Goal: Entertainment & Leisure: Consume media (video, audio)

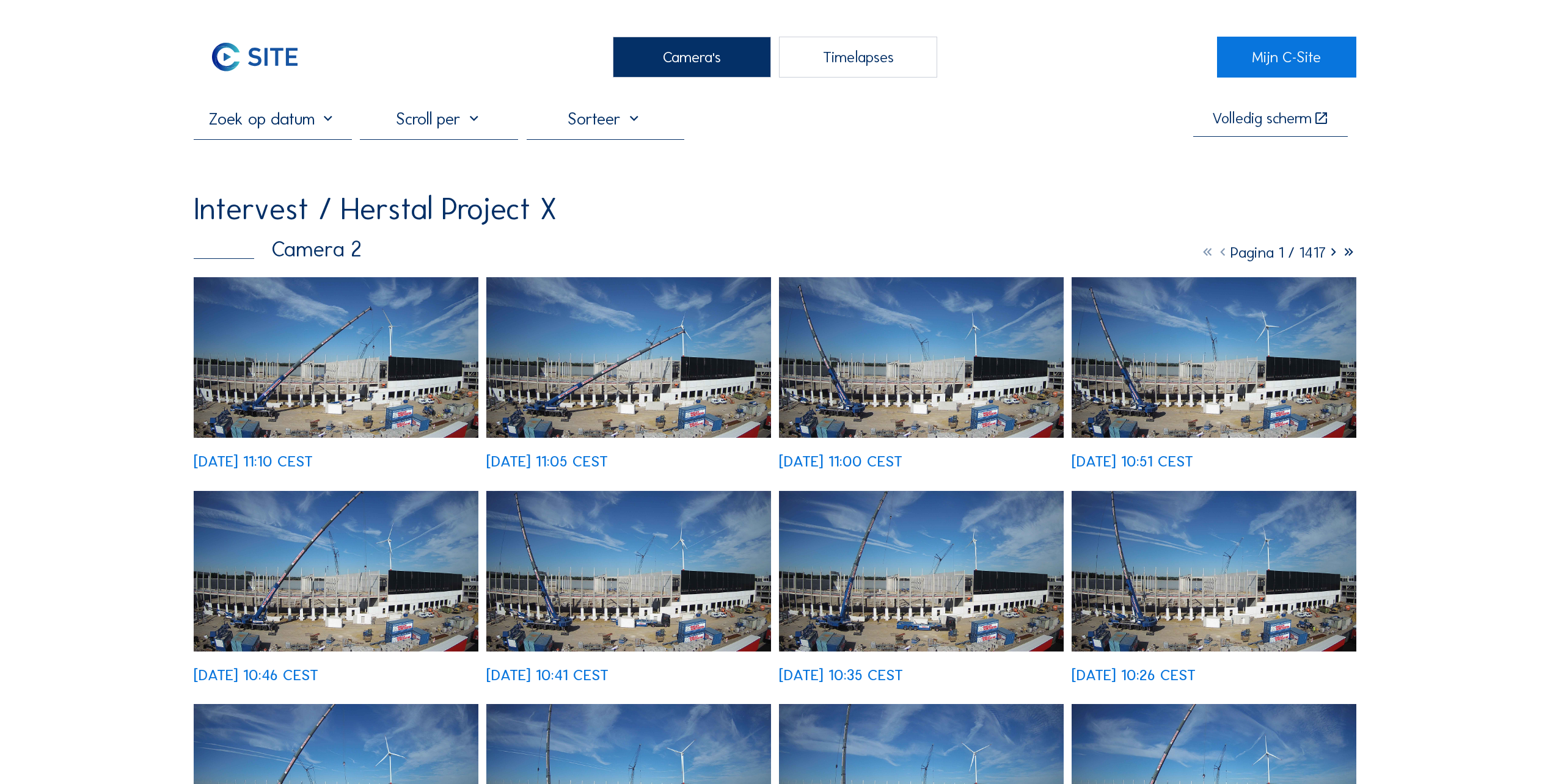
click at [692, 60] on div "Camera's" at bounding box center [692, 58] width 158 height 41
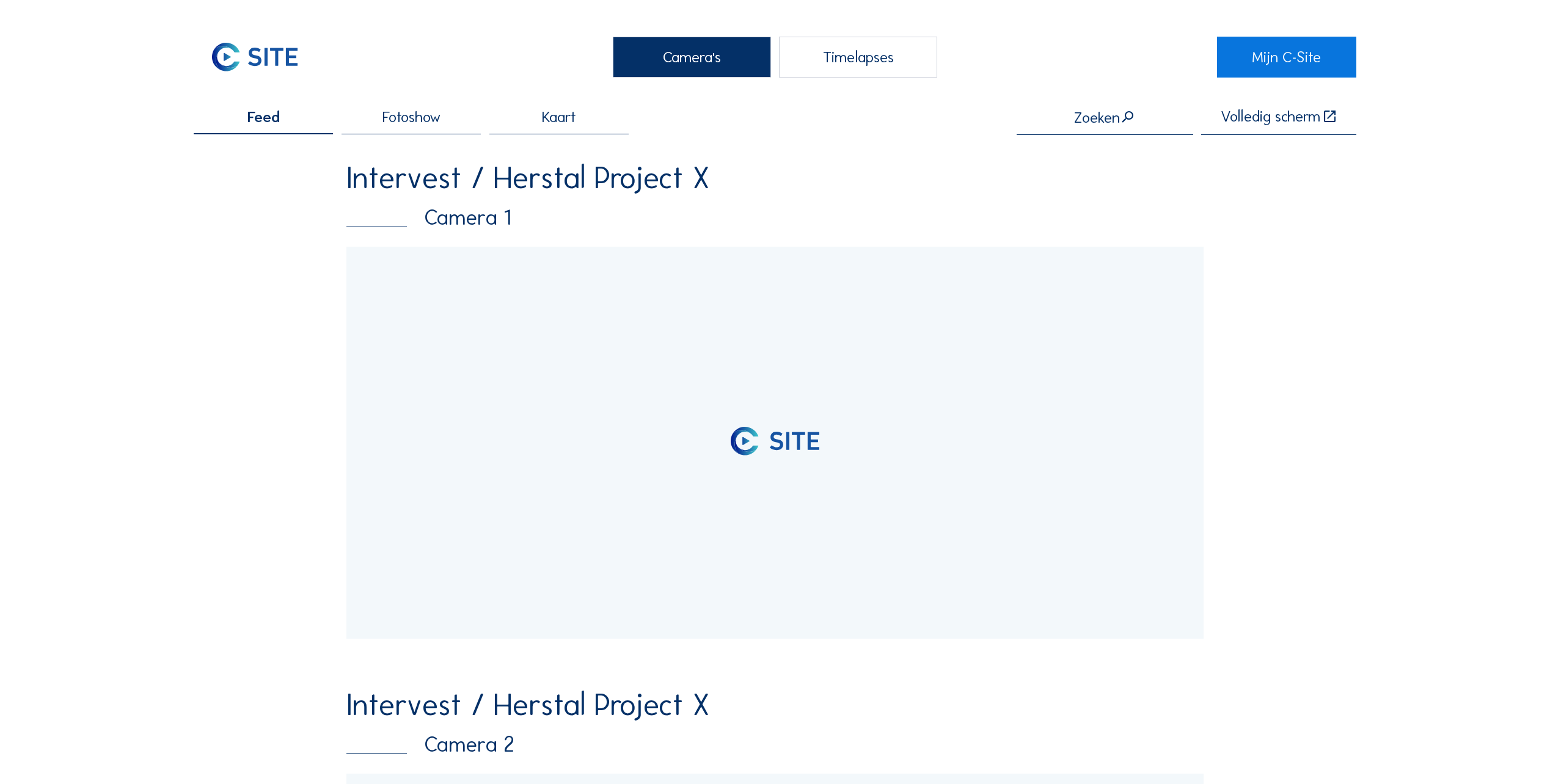
click at [507, 299] on div at bounding box center [775, 443] width 857 height 392
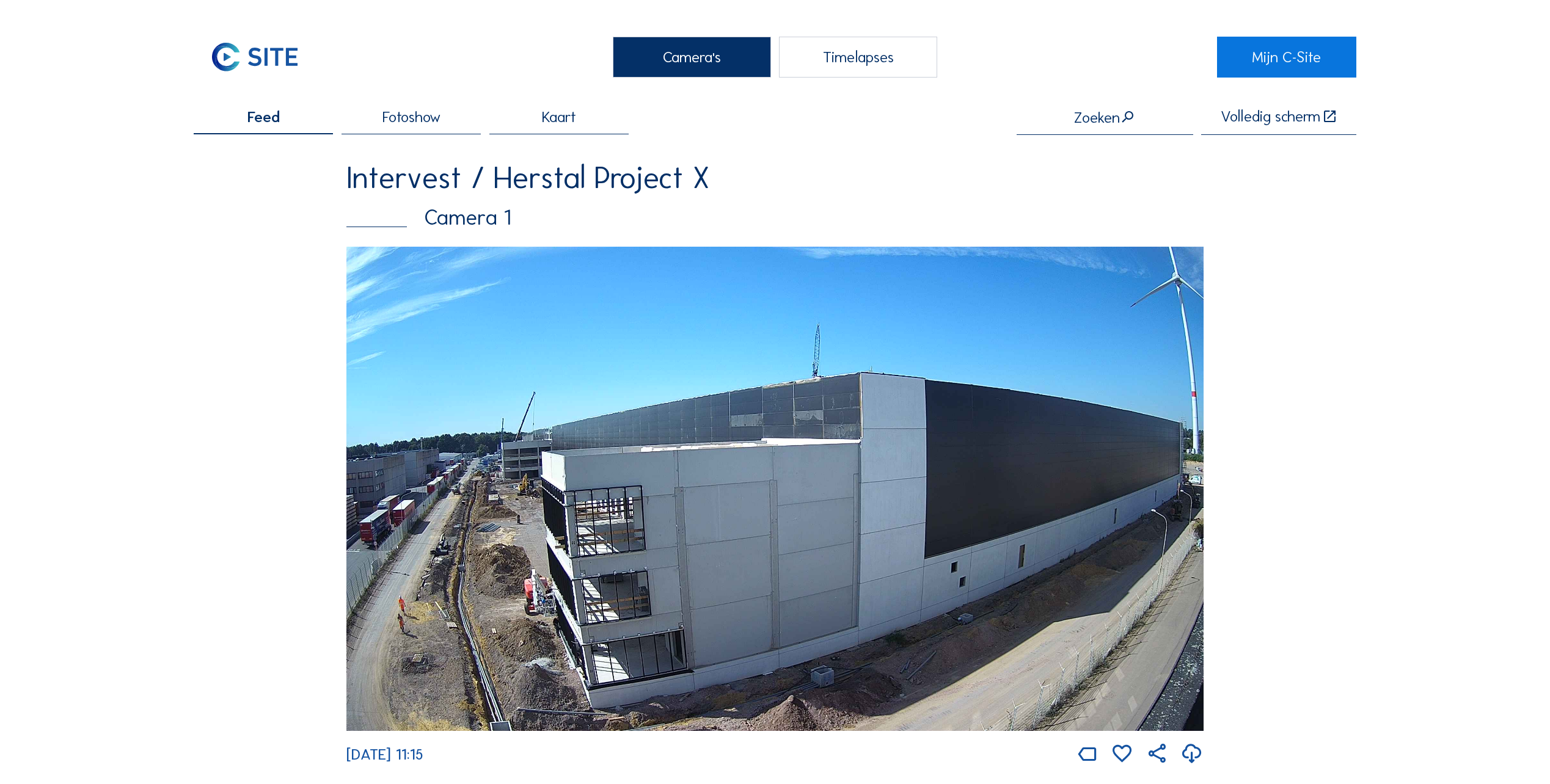
click at [552, 540] on img at bounding box center [775, 489] width 857 height 485
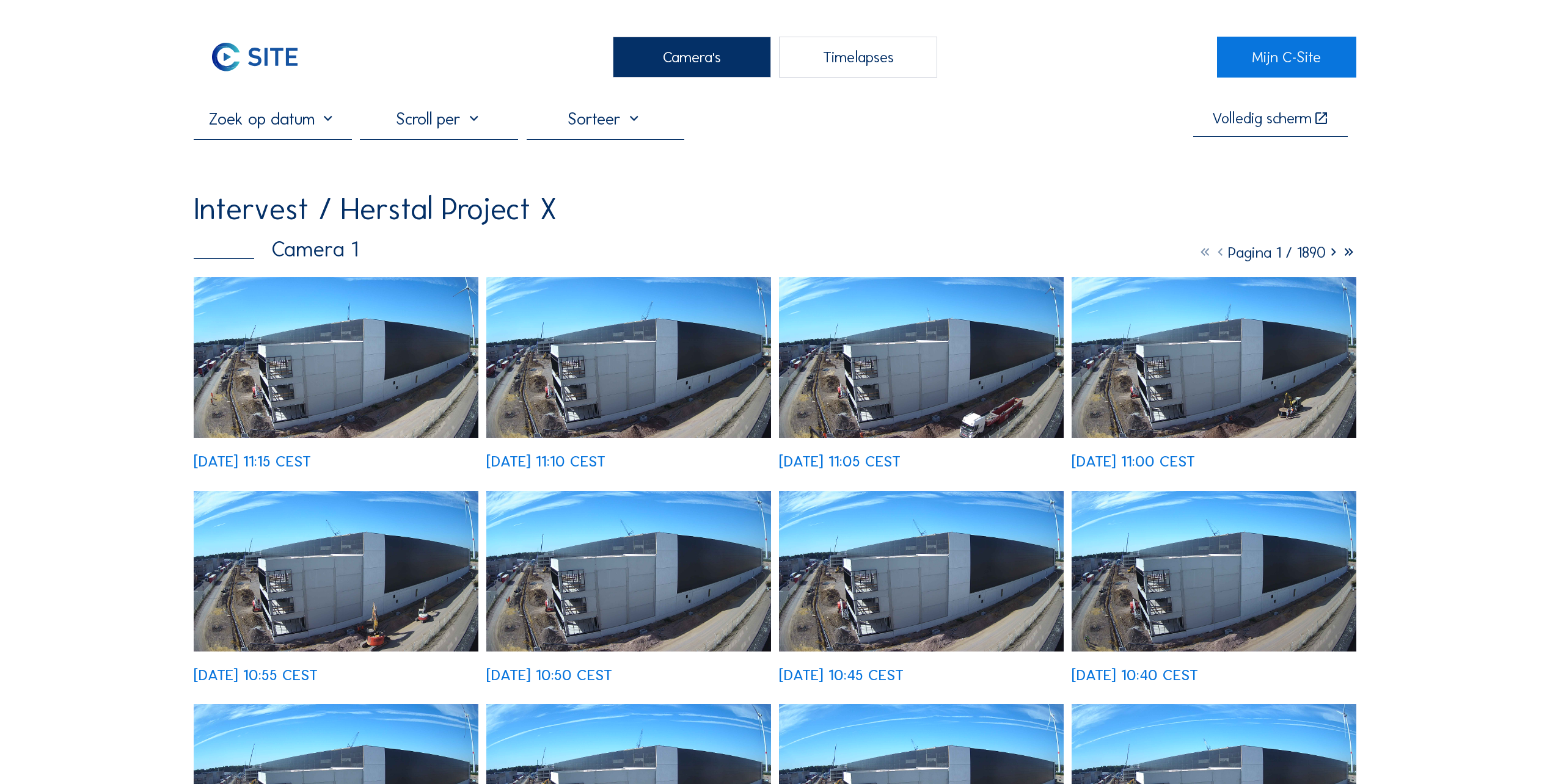
click at [327, 395] on img at bounding box center [337, 357] width 285 height 161
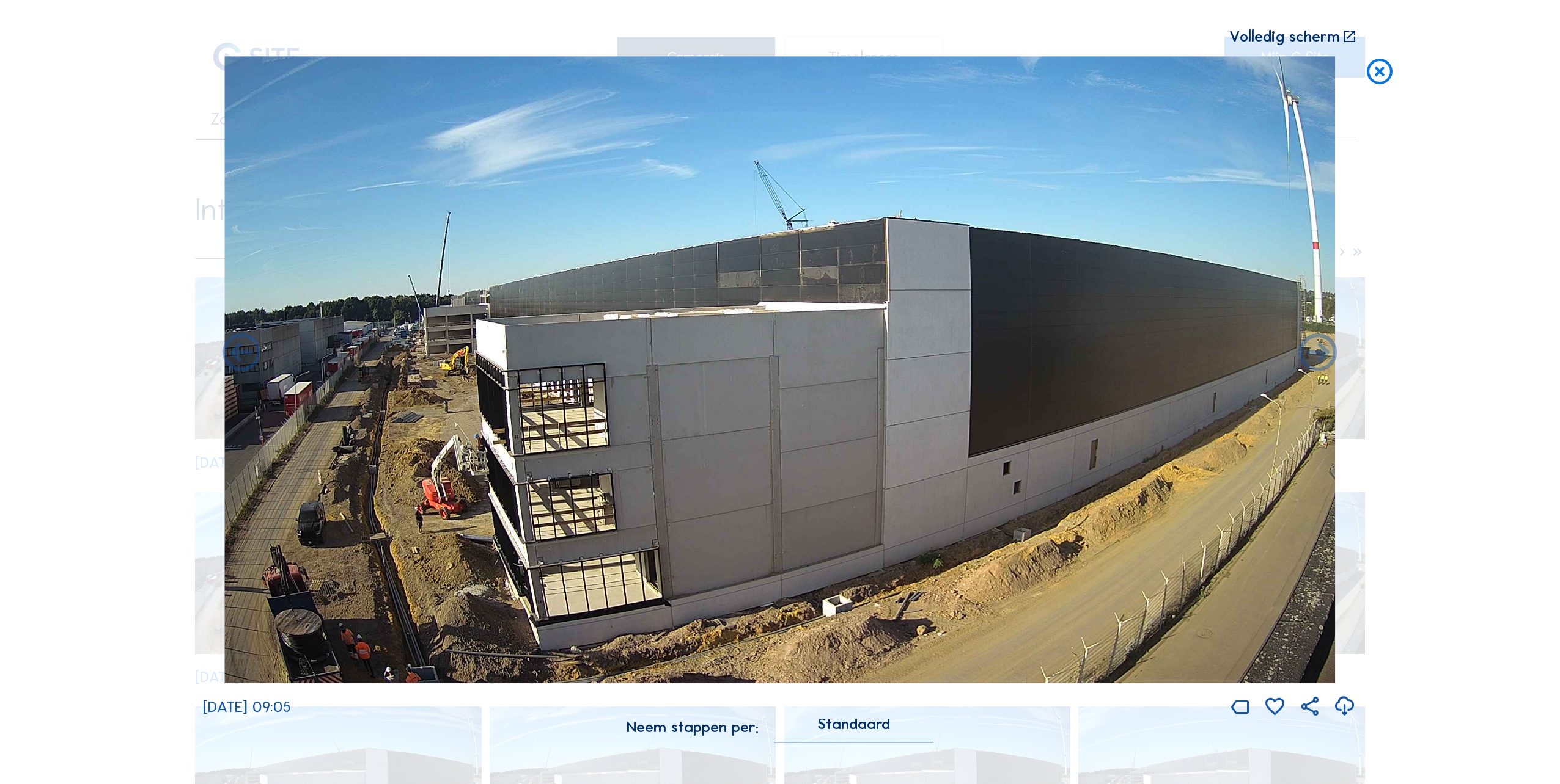
click at [1381, 76] on icon at bounding box center [1379, 72] width 30 height 32
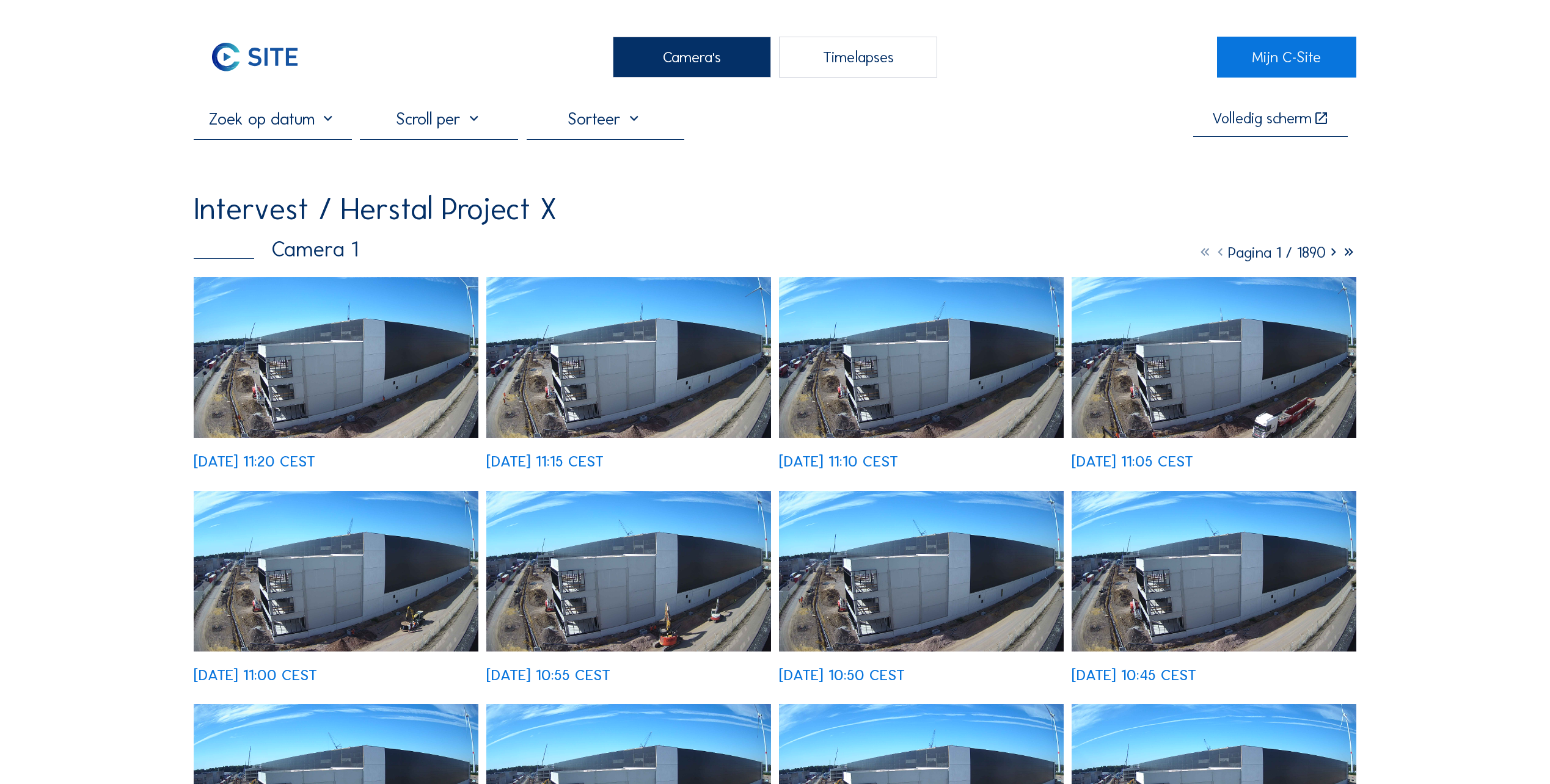
click at [693, 57] on div "Camera's" at bounding box center [692, 58] width 158 height 41
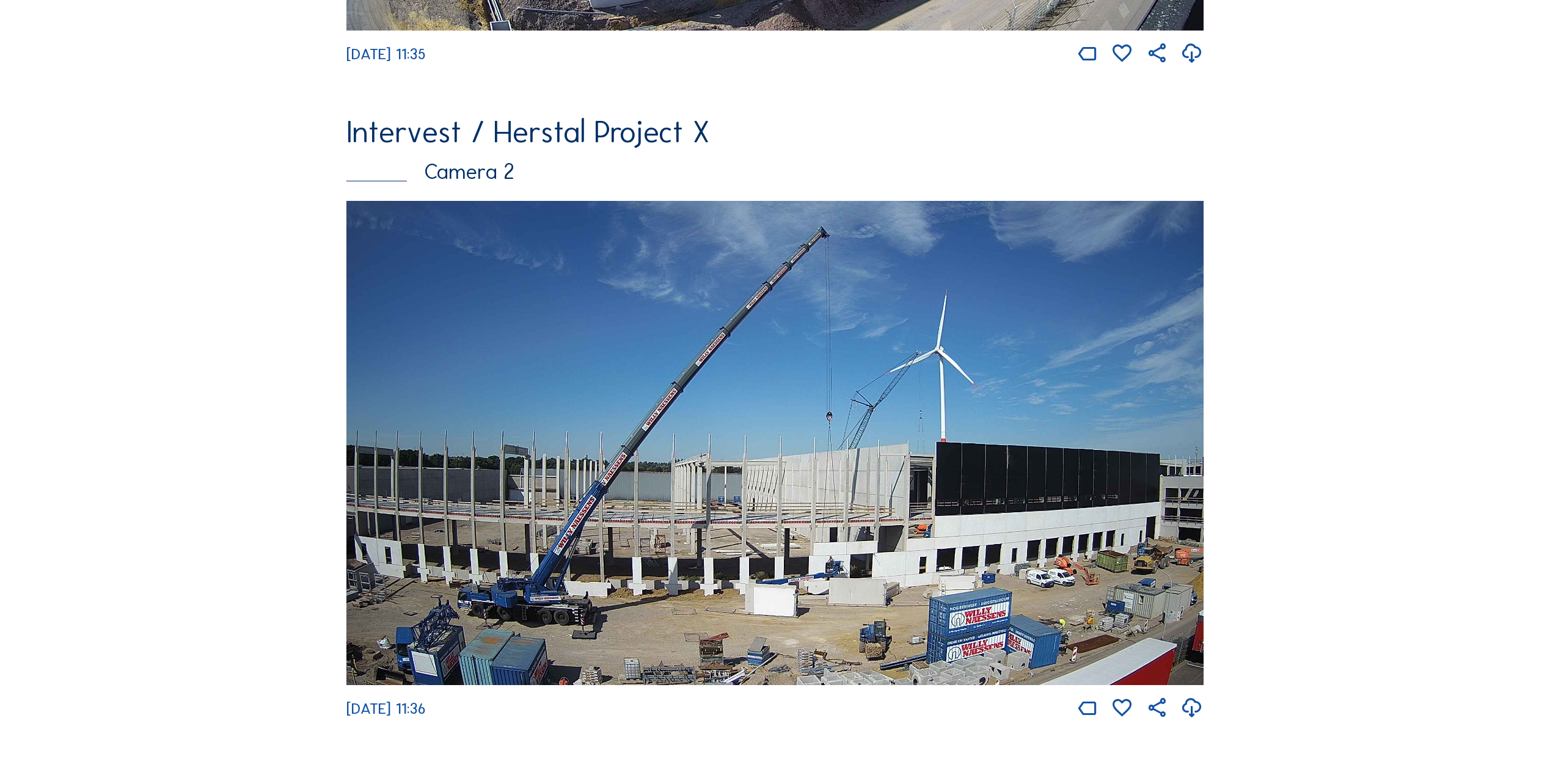
scroll to position [733, 0]
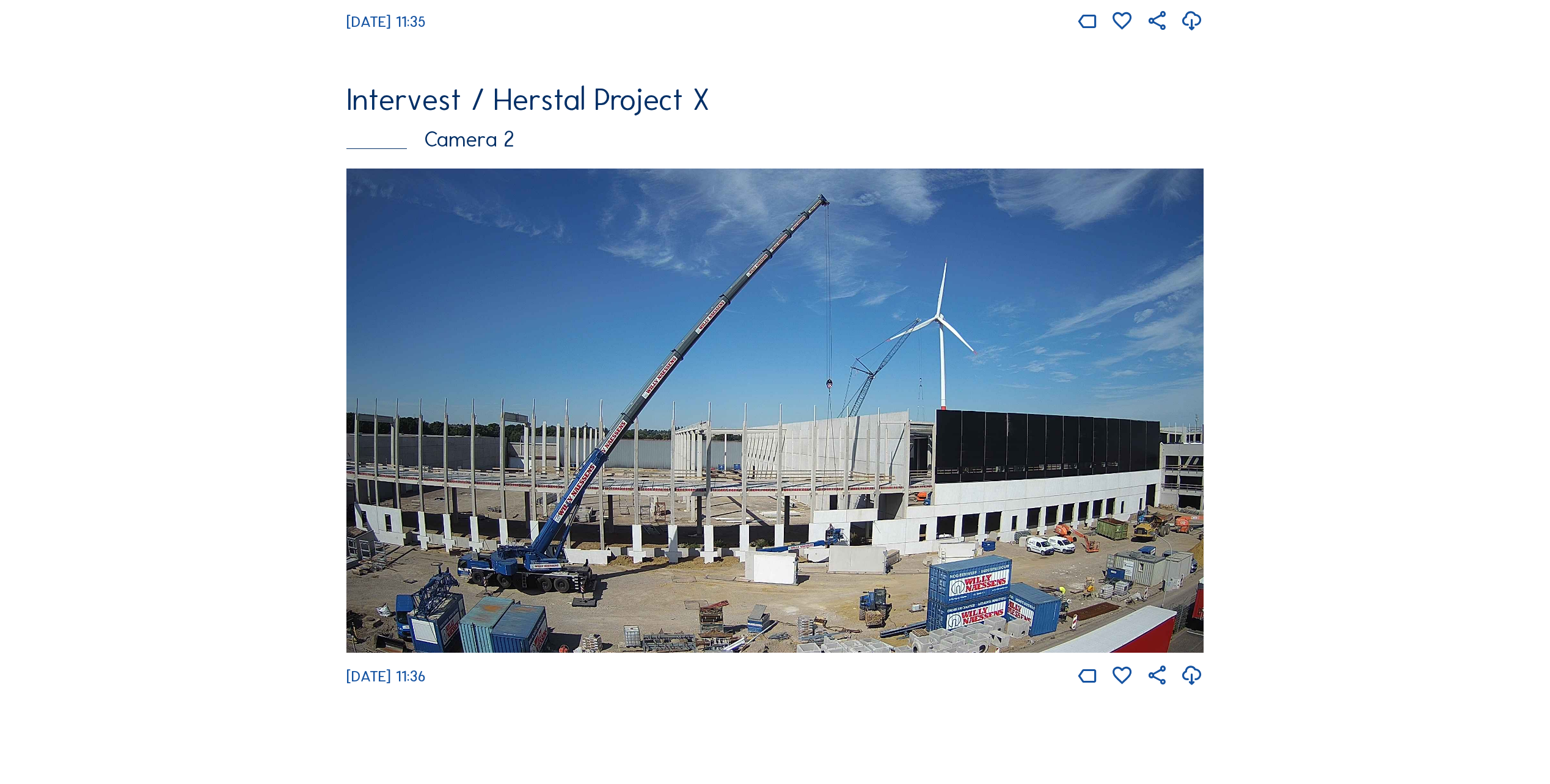
click at [1048, 485] on img at bounding box center [775, 411] width 857 height 485
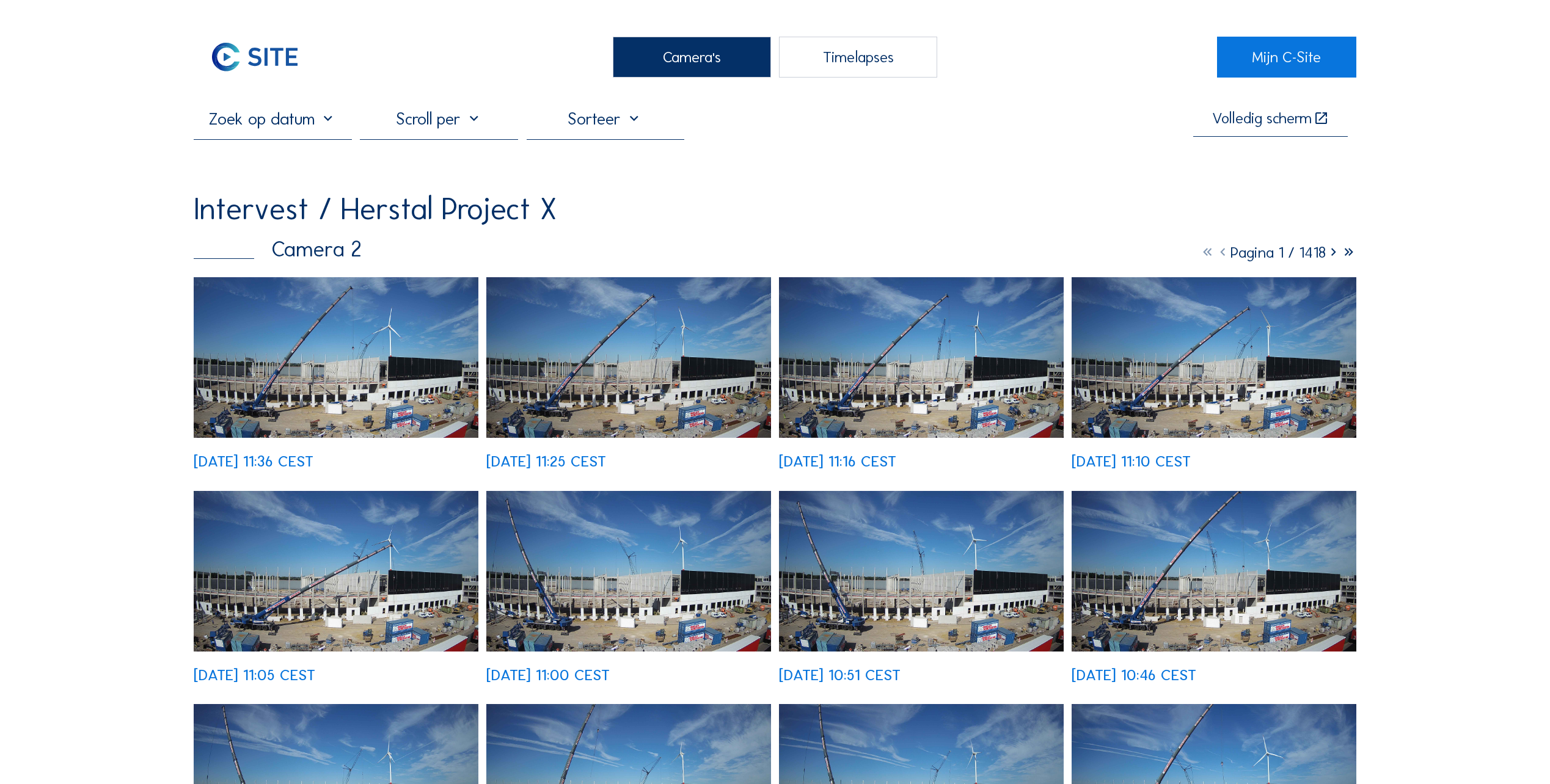
click at [413, 357] on img at bounding box center [337, 357] width 285 height 161
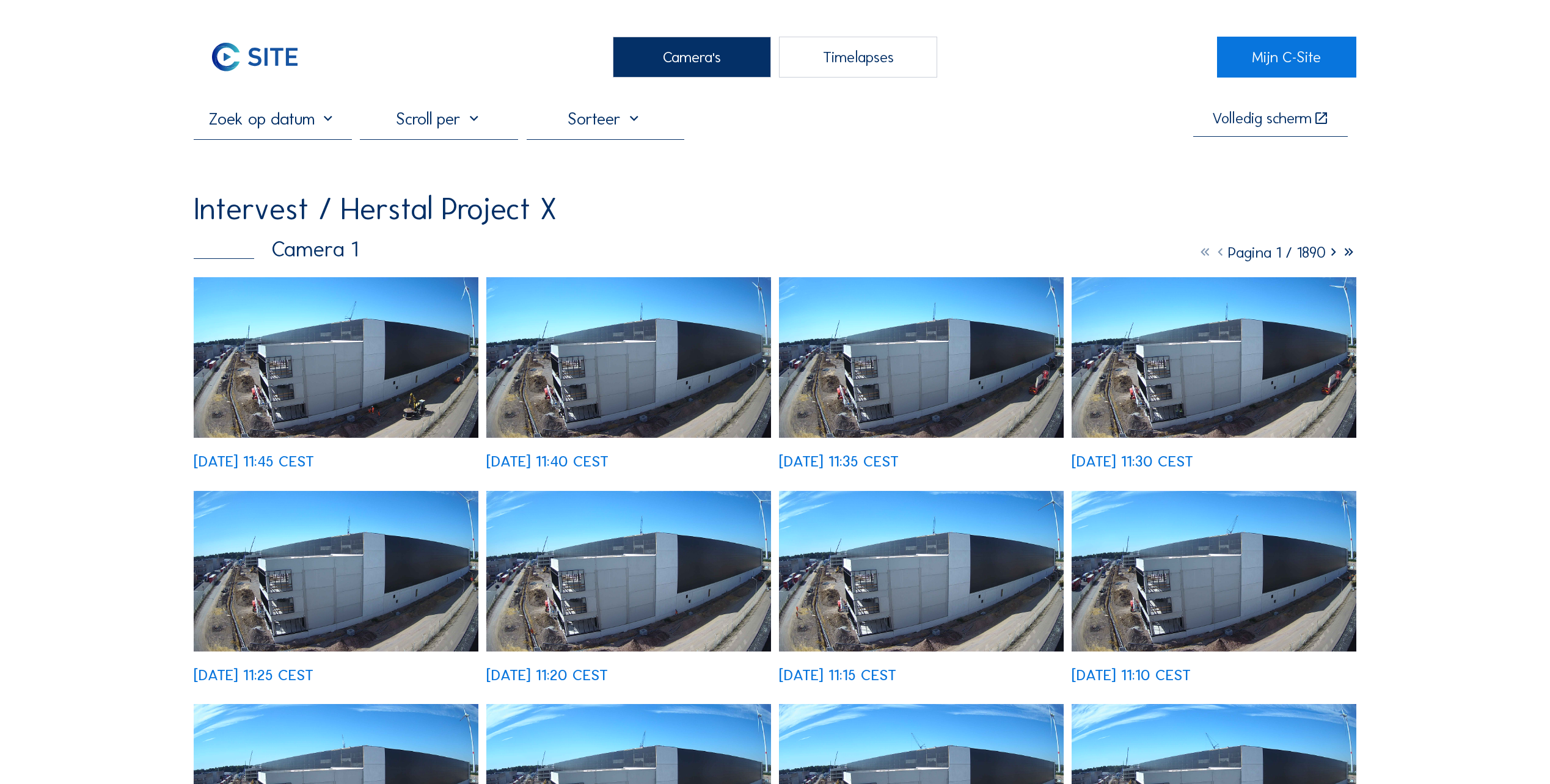
click at [658, 48] on div "Camera's" at bounding box center [692, 58] width 158 height 41
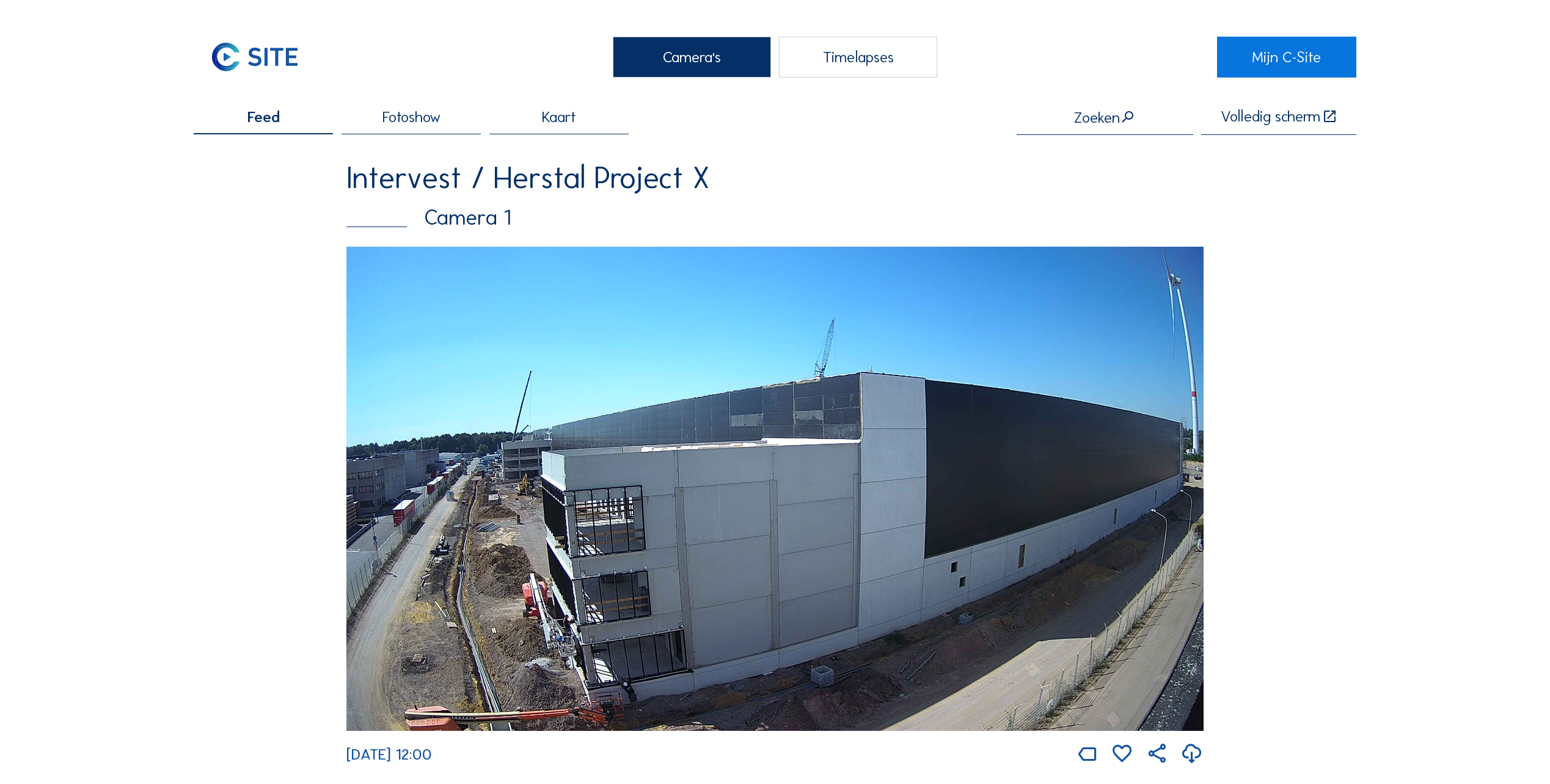
click at [511, 485] on img at bounding box center [775, 489] width 857 height 485
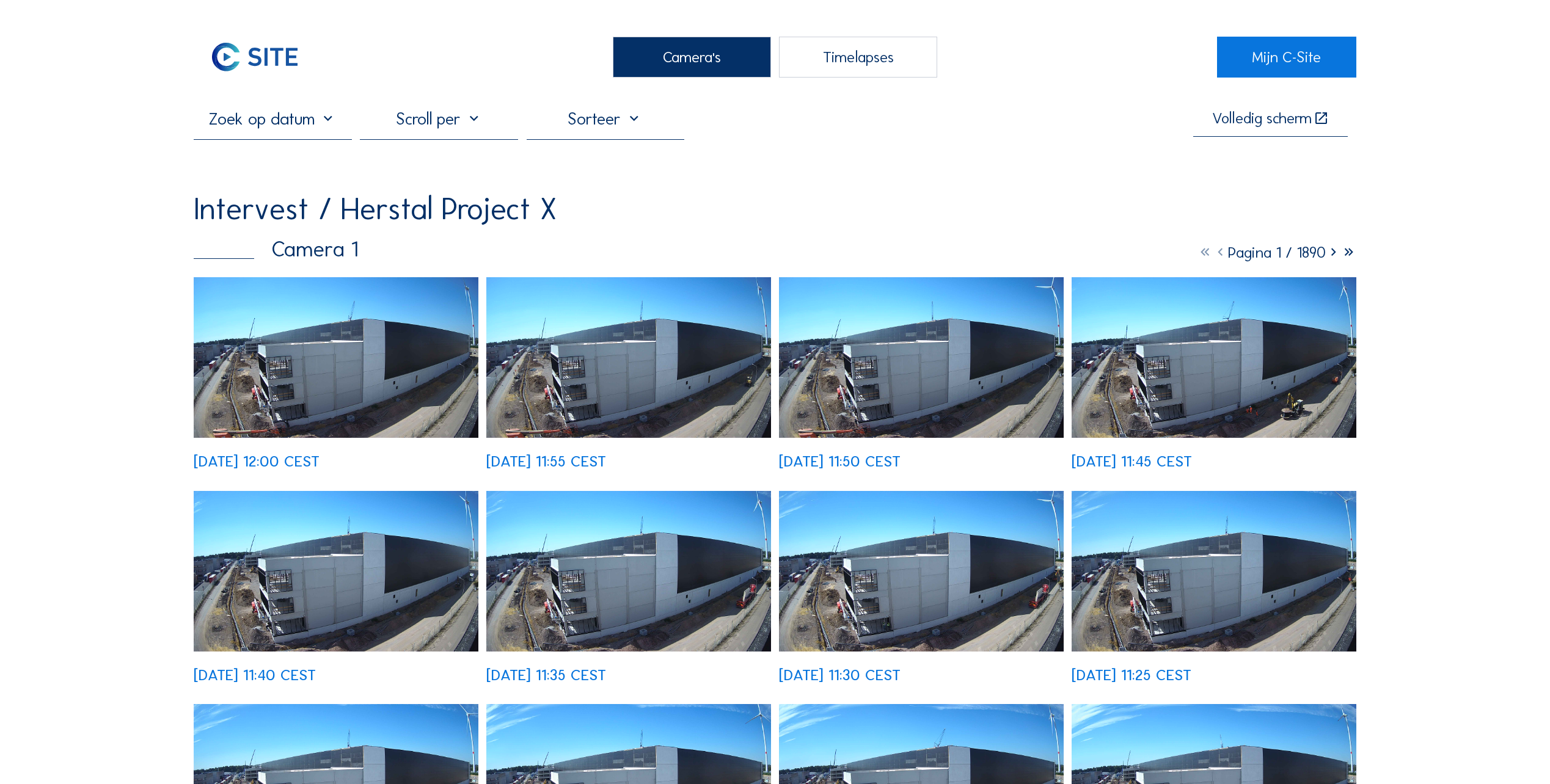
click at [294, 382] on img at bounding box center [337, 357] width 285 height 161
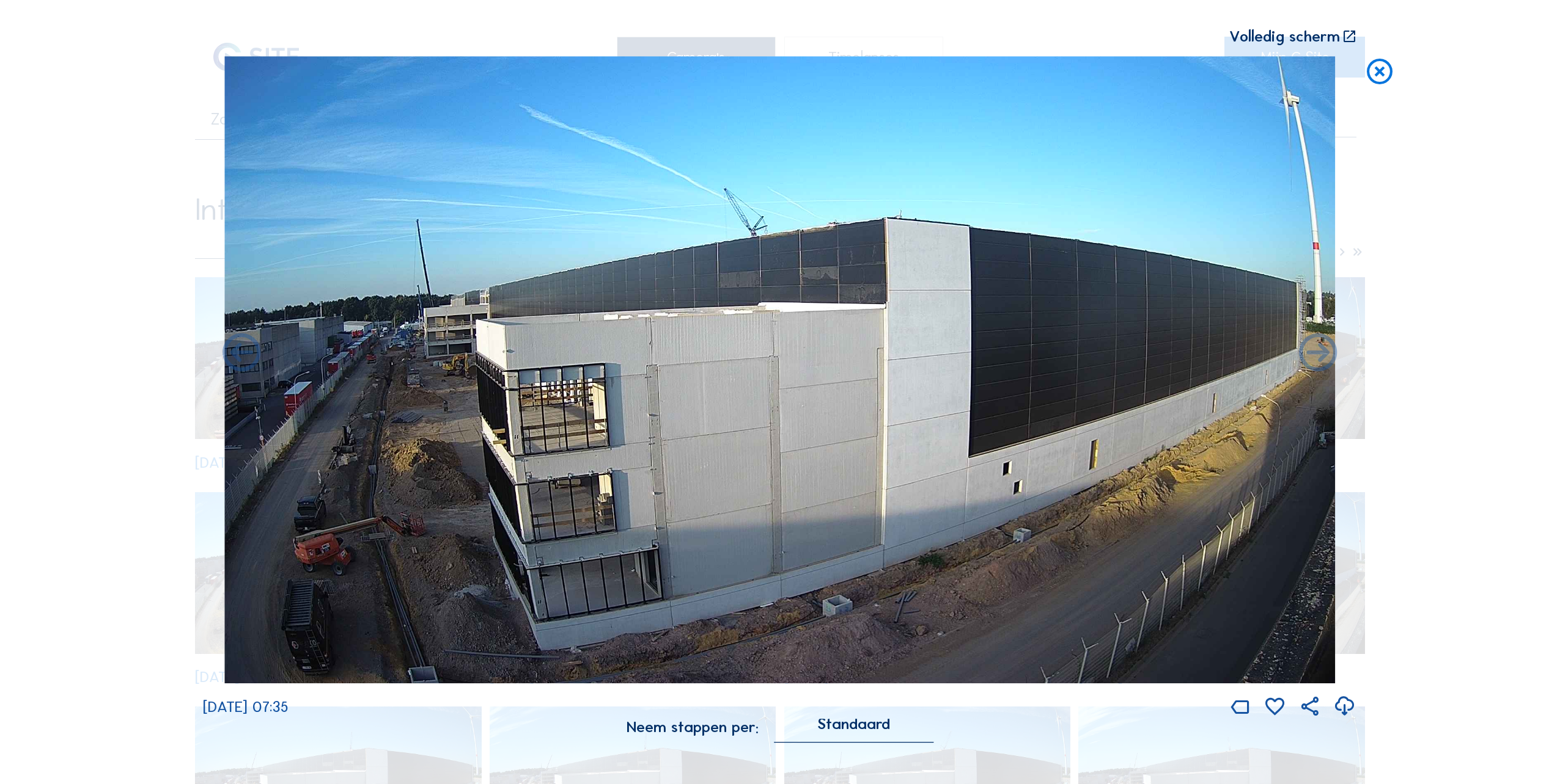
click at [1379, 77] on icon at bounding box center [1379, 72] width 30 height 32
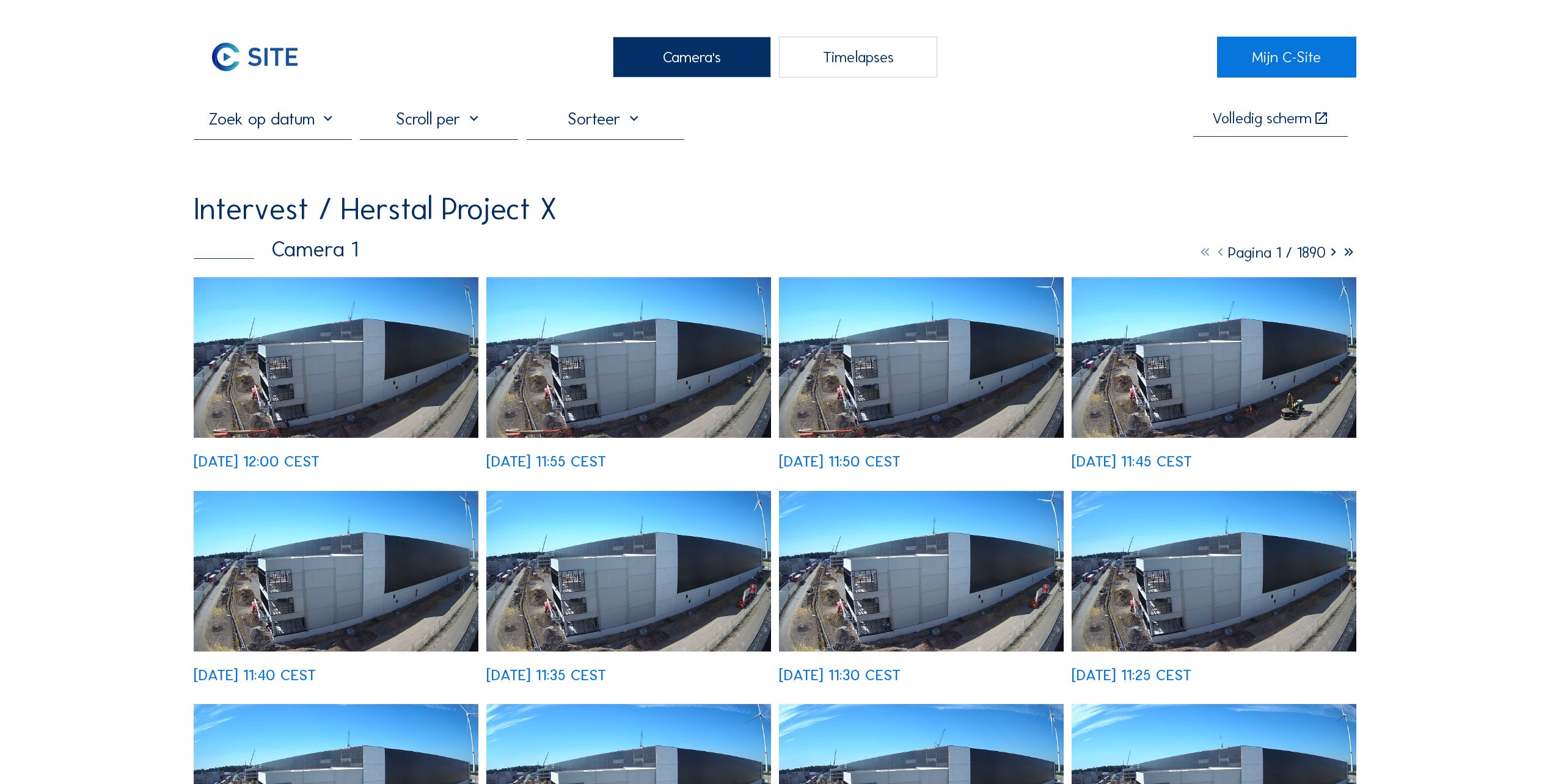
click at [820, 59] on div "Timelapses" at bounding box center [858, 58] width 158 height 41
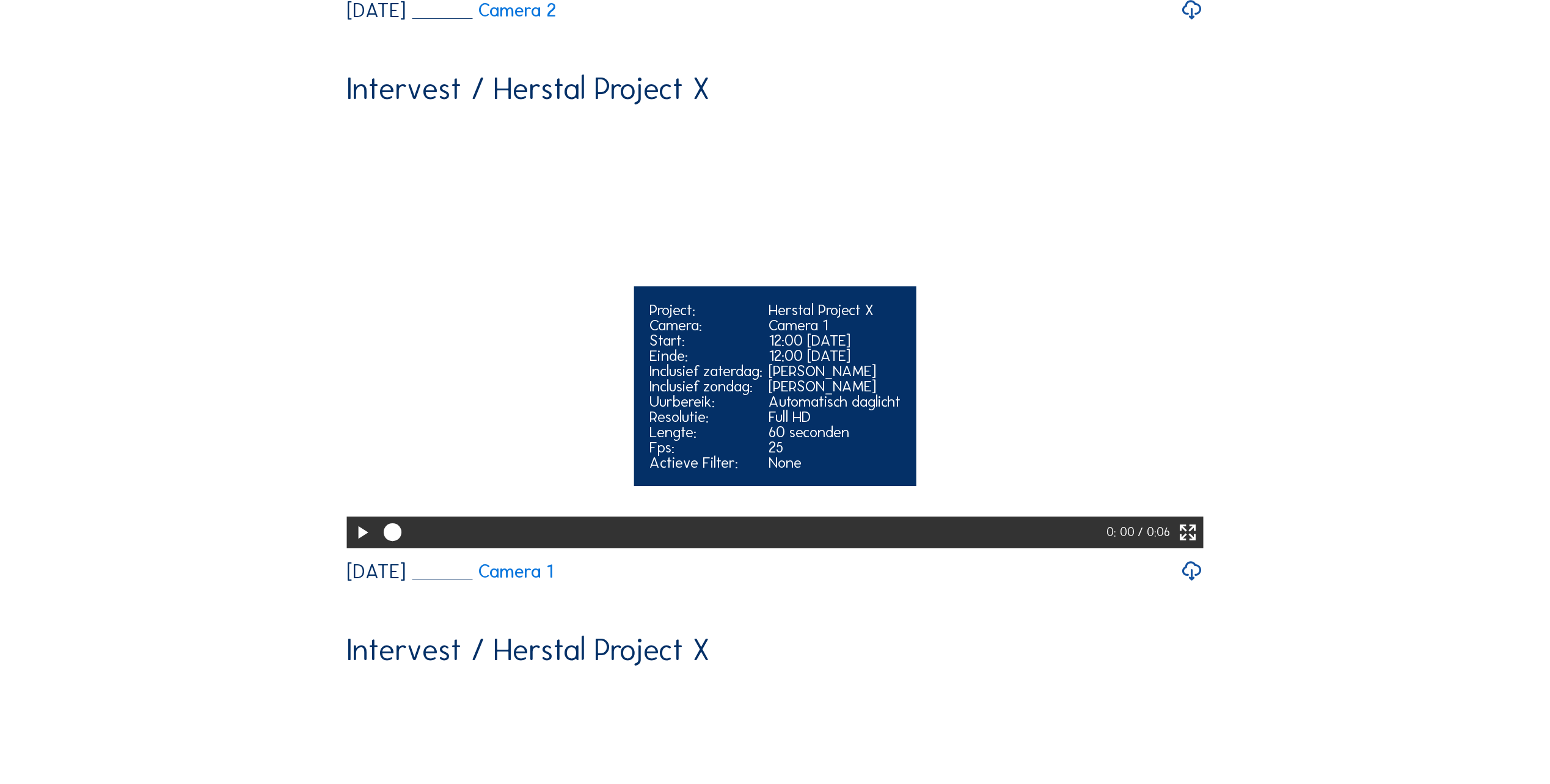
scroll to position [672, 0]
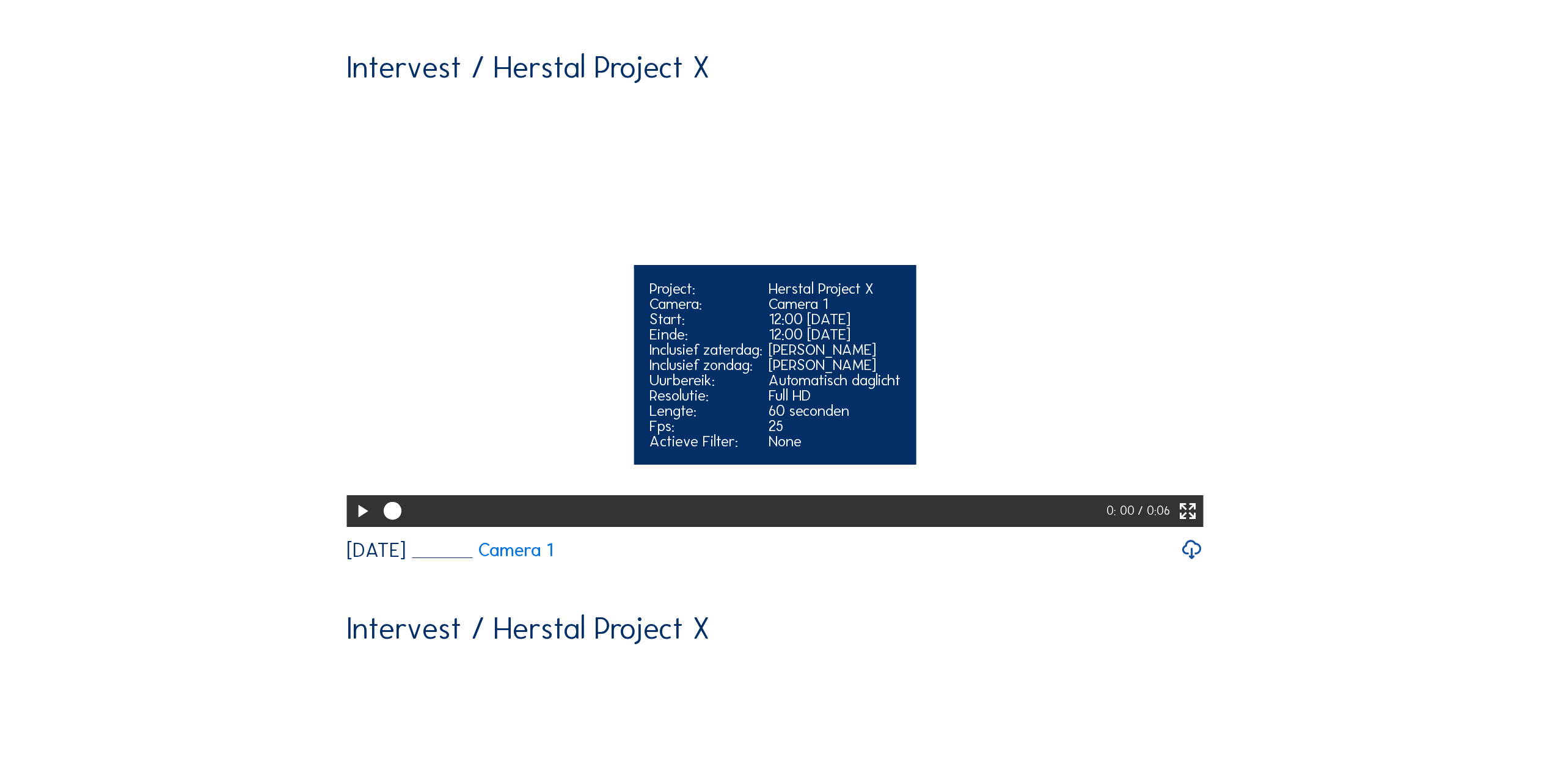
click at [361, 525] on icon at bounding box center [362, 512] width 21 height 25
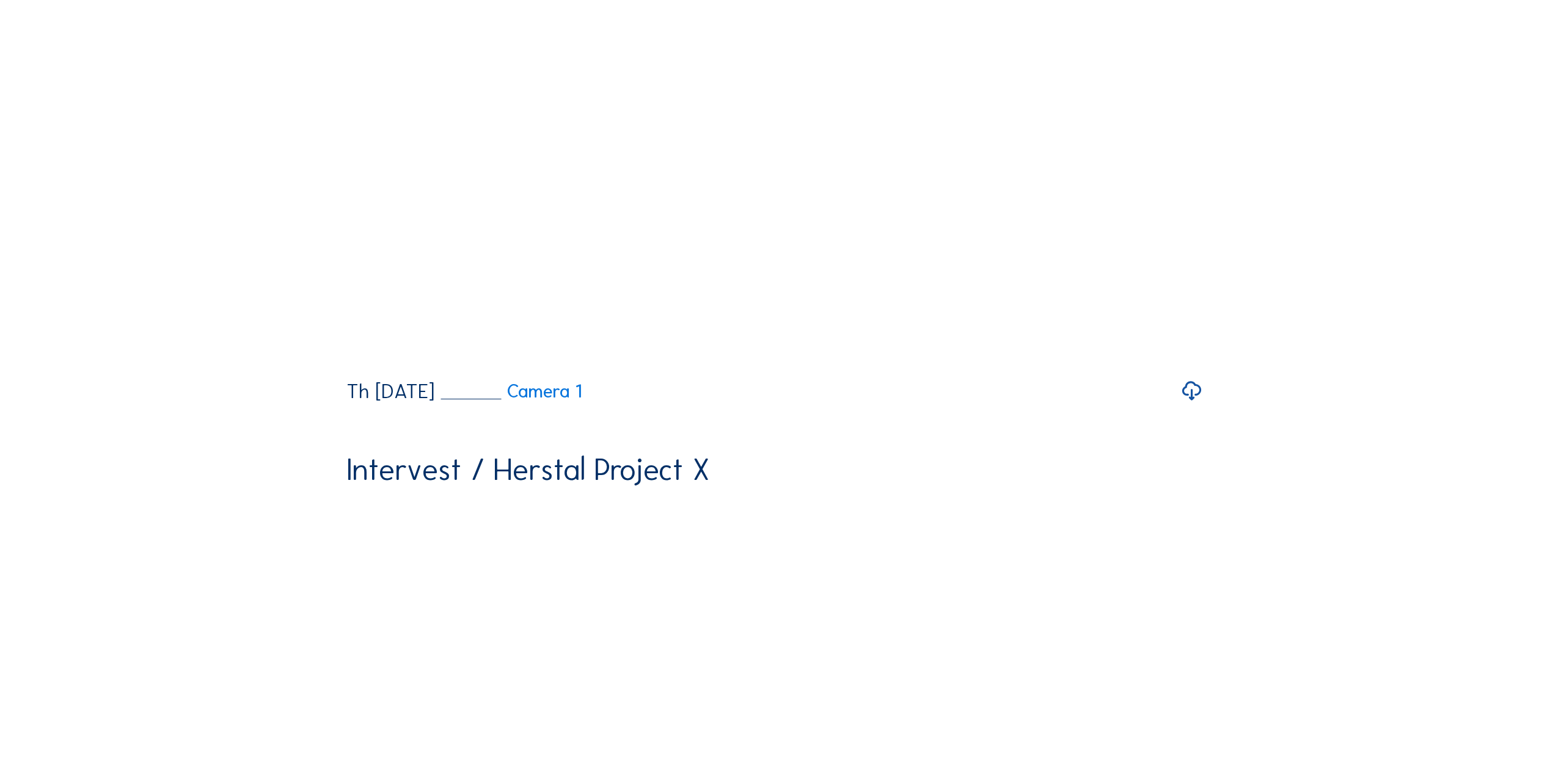
scroll to position [1955, 0]
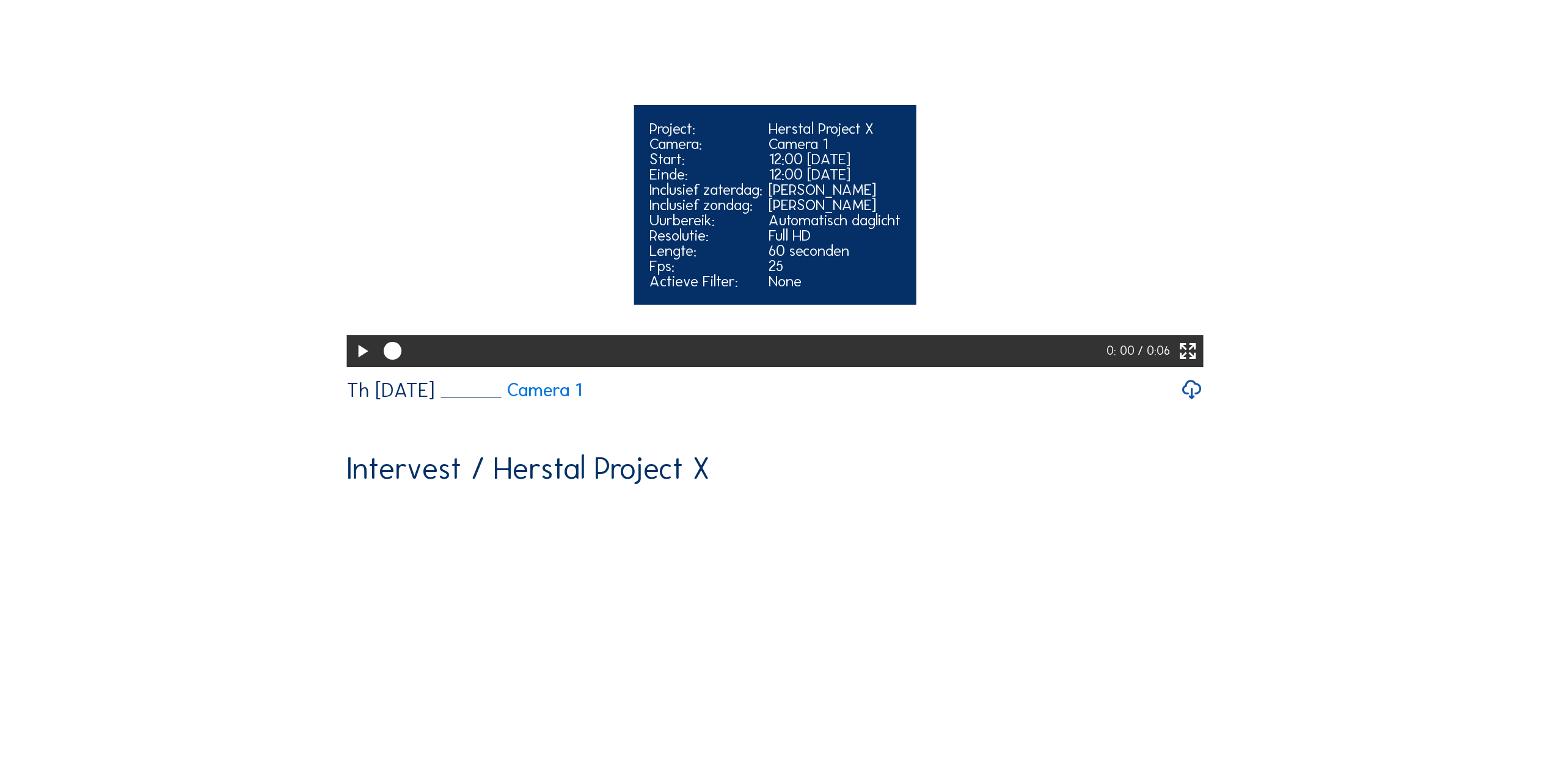
click at [358, 365] on icon at bounding box center [362, 352] width 21 height 25
